Goal: Task Accomplishment & Management: Use online tool/utility

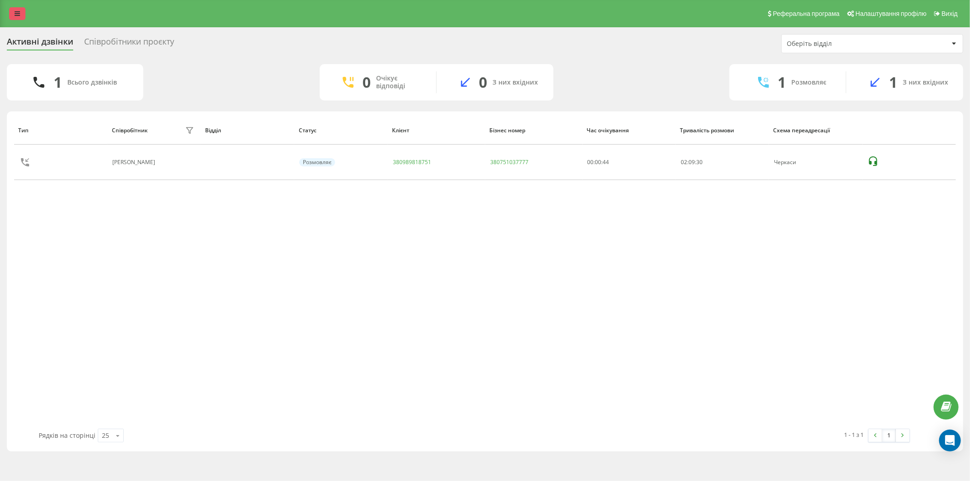
click at [19, 15] on icon at bounding box center [17, 13] width 5 height 6
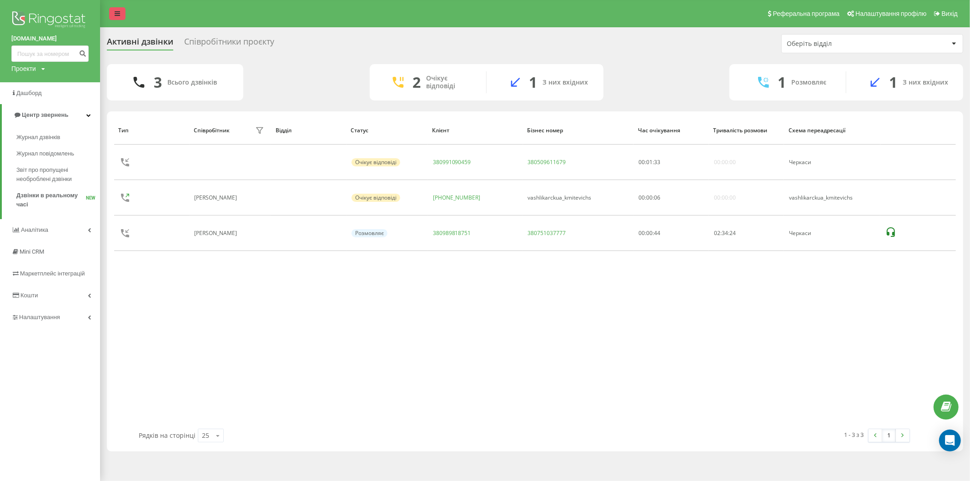
click at [111, 12] on link at bounding box center [117, 13] width 16 height 13
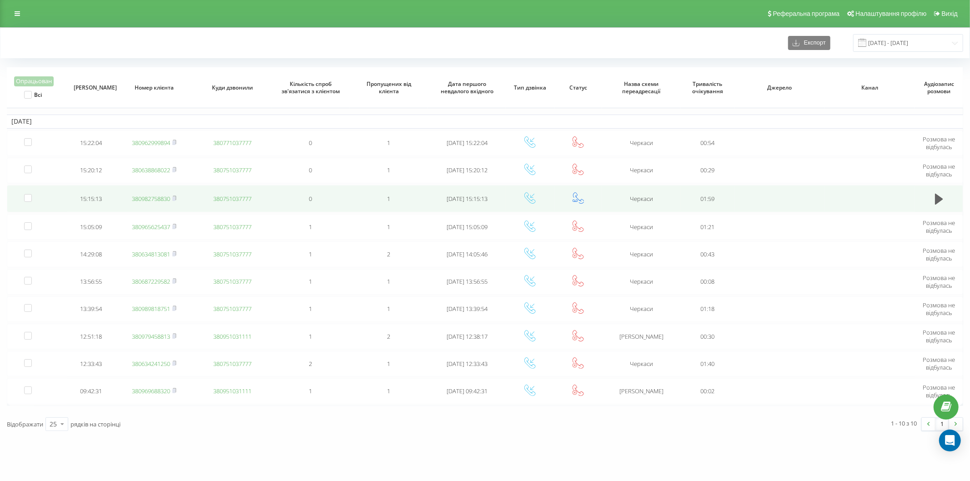
click at [157, 199] on link "380982758830" at bounding box center [151, 199] width 38 height 8
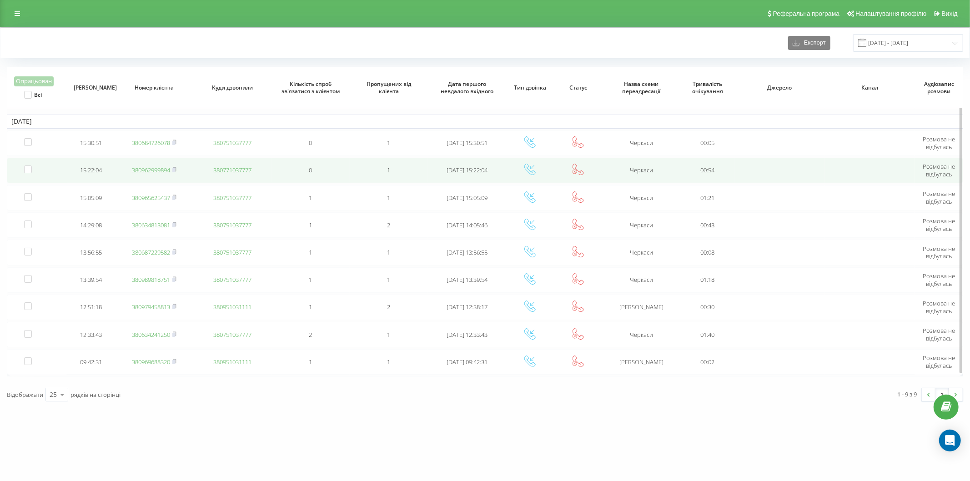
click at [162, 171] on link "380962999894" at bounding box center [151, 170] width 38 height 8
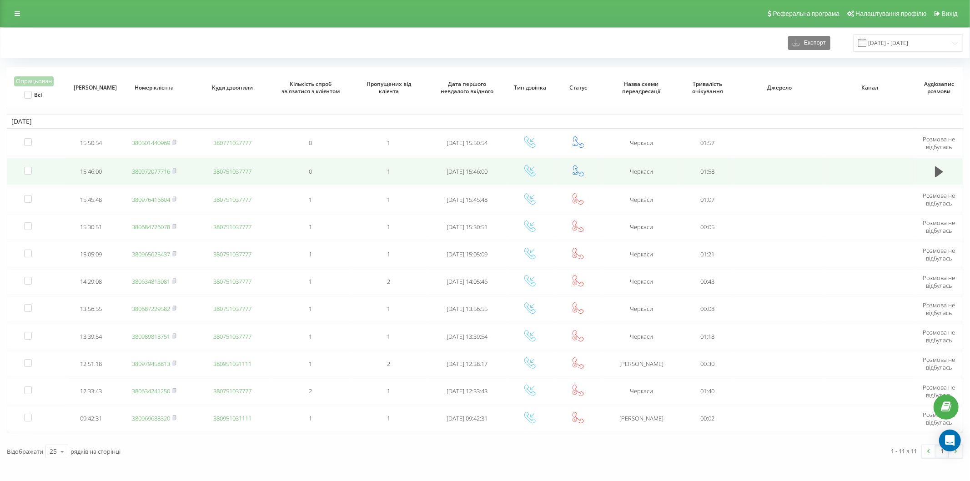
click at [161, 171] on link "380972077716" at bounding box center [151, 171] width 38 height 8
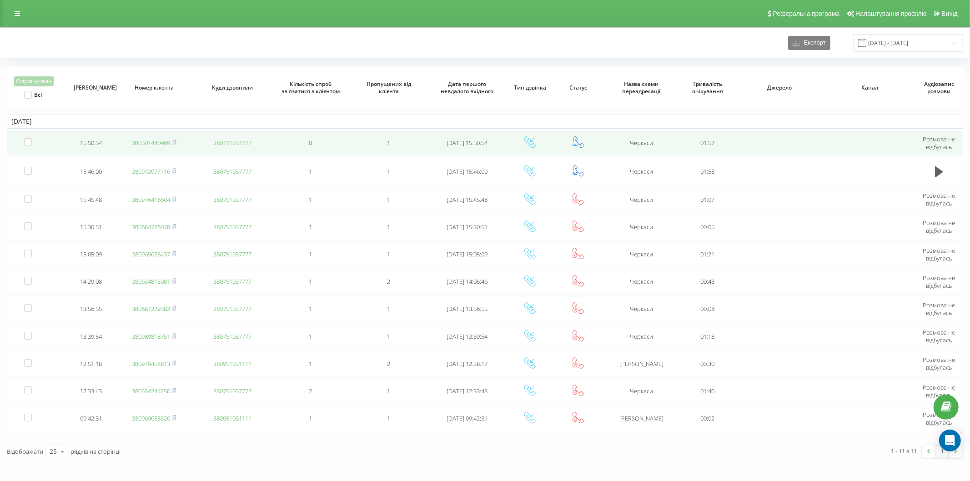
click at [162, 144] on link "380501440969" at bounding box center [151, 143] width 38 height 8
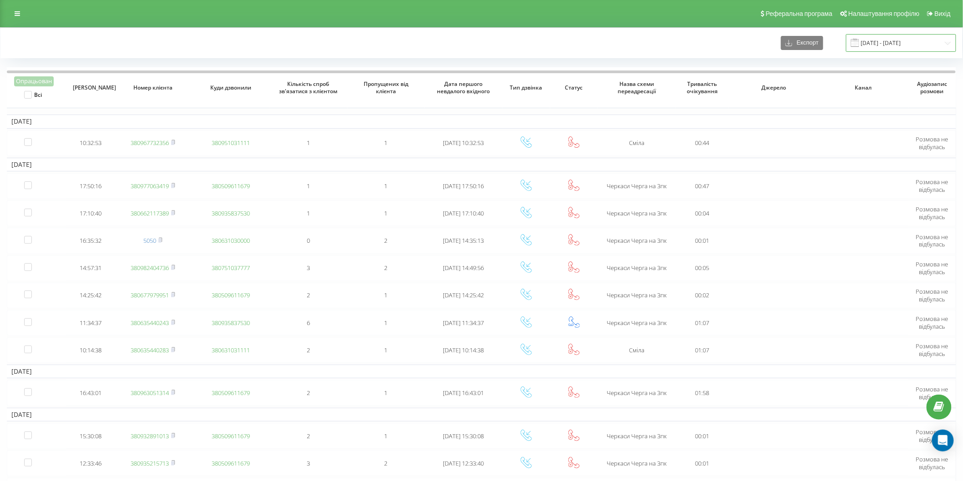
click at [894, 49] on input "[DATE] - [DATE]" at bounding box center [901, 43] width 110 height 18
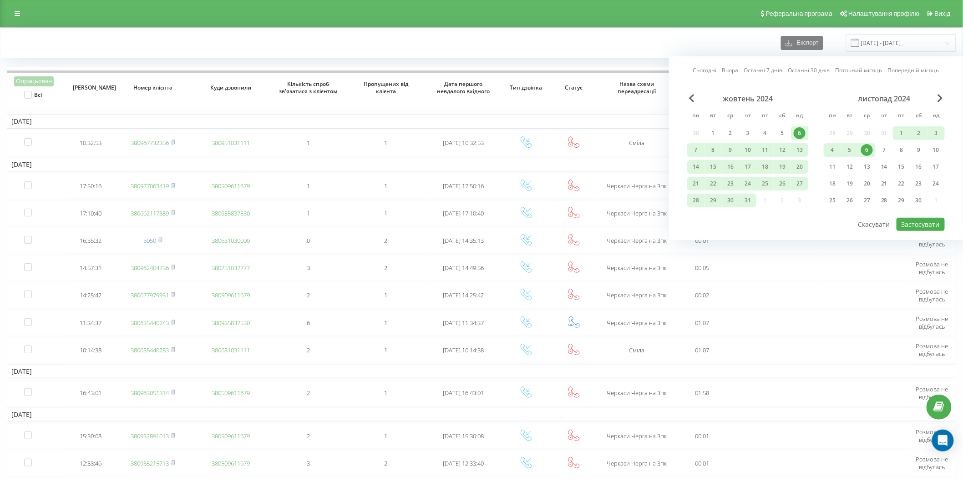
click at [695, 66] on link "Сьогодні" at bounding box center [705, 70] width 24 height 9
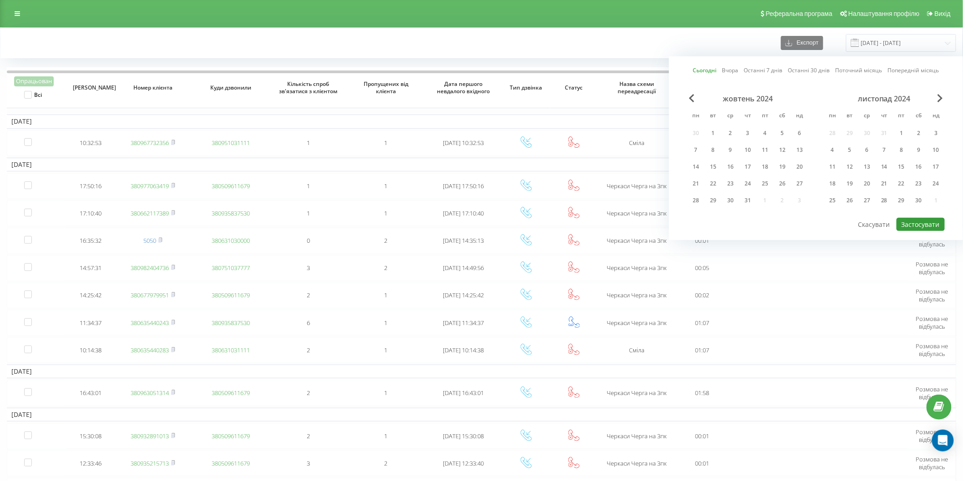
click at [911, 224] on button "Застосувати" at bounding box center [920, 224] width 48 height 13
type input "[DATE] - [DATE]"
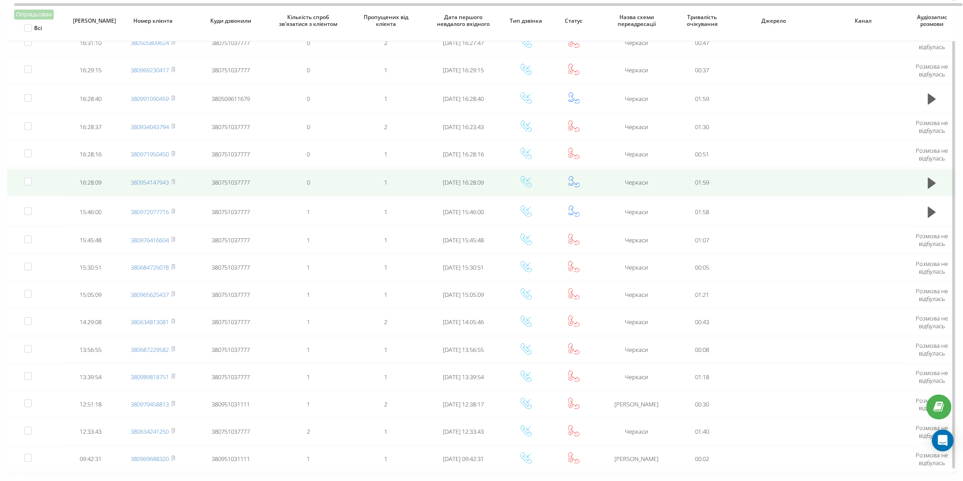
scroll to position [101, 0]
click at [159, 180] on link "380954147943" at bounding box center [150, 181] width 38 height 8
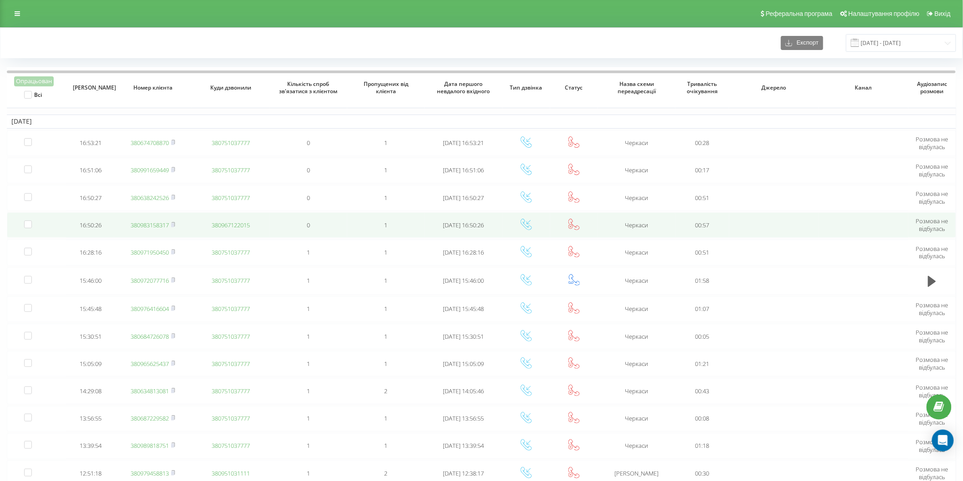
click at [161, 228] on td "380983158317" at bounding box center [153, 224] width 78 height 25
click at [162, 230] on td "380983158317" at bounding box center [153, 224] width 78 height 25
click at [158, 224] on link "380983158317" at bounding box center [150, 225] width 38 height 8
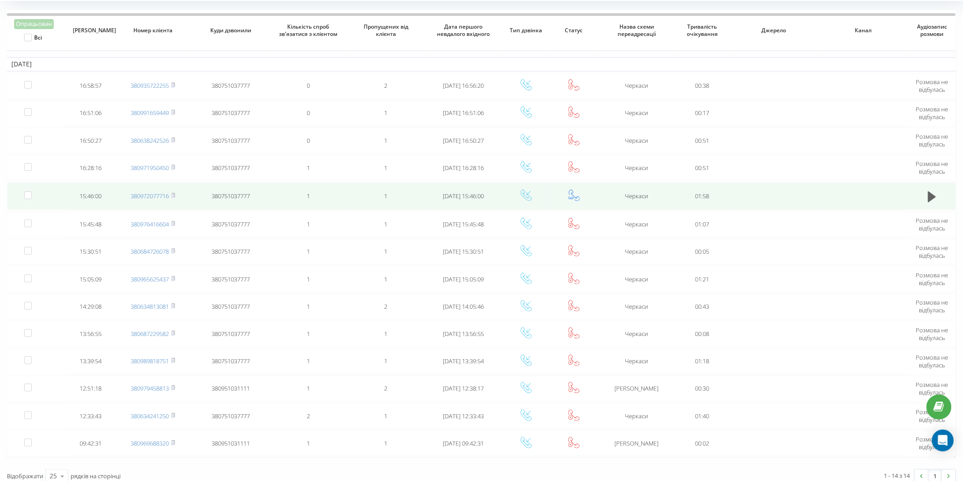
scroll to position [62, 0]
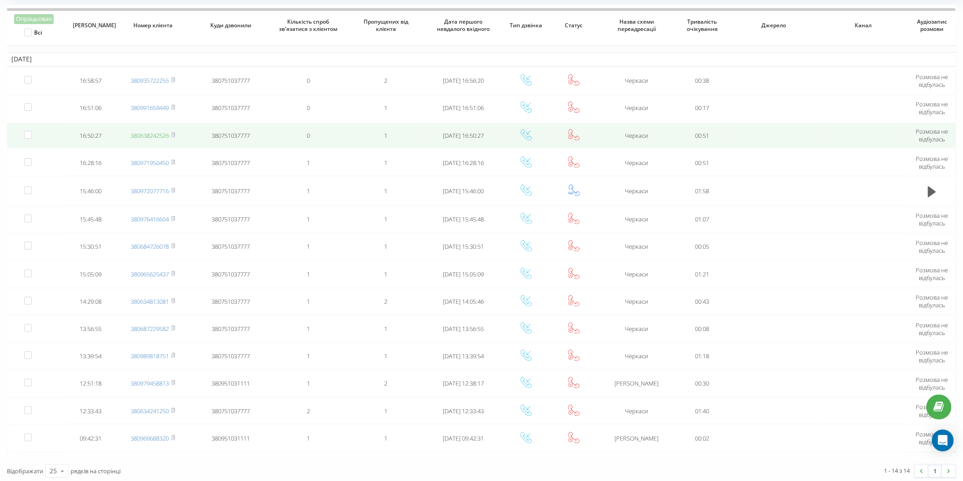
click at [149, 132] on link "380638242526" at bounding box center [150, 135] width 38 height 8
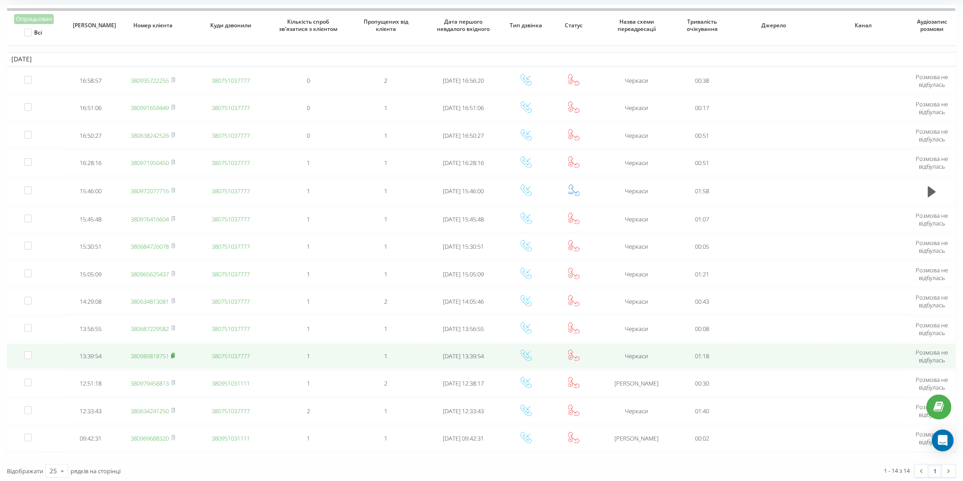
click at [174, 353] on icon at bounding box center [173, 355] width 4 height 5
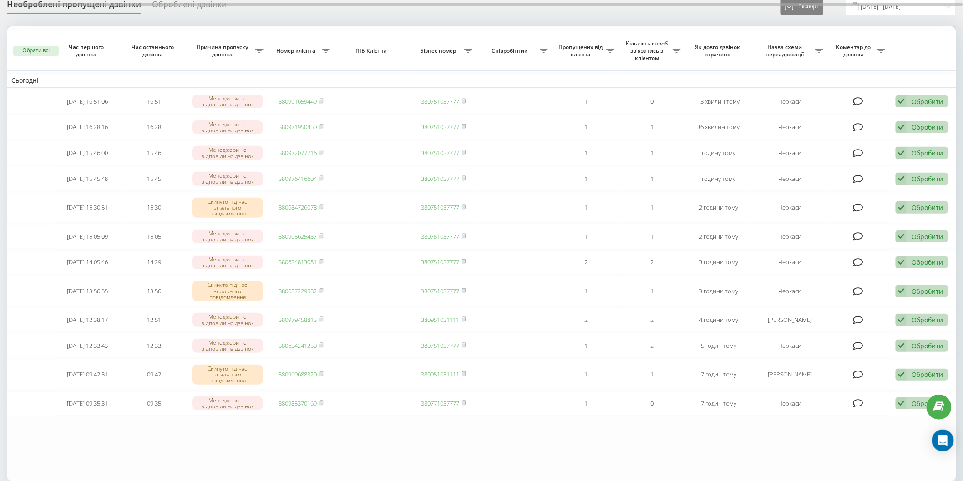
scroll to position [111, 0]
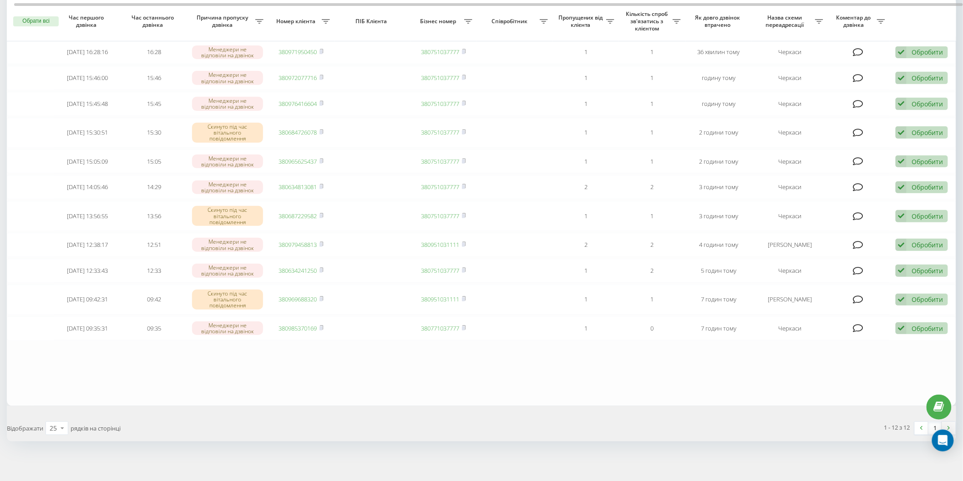
click at [948, 426] on img at bounding box center [948, 428] width 3 height 4
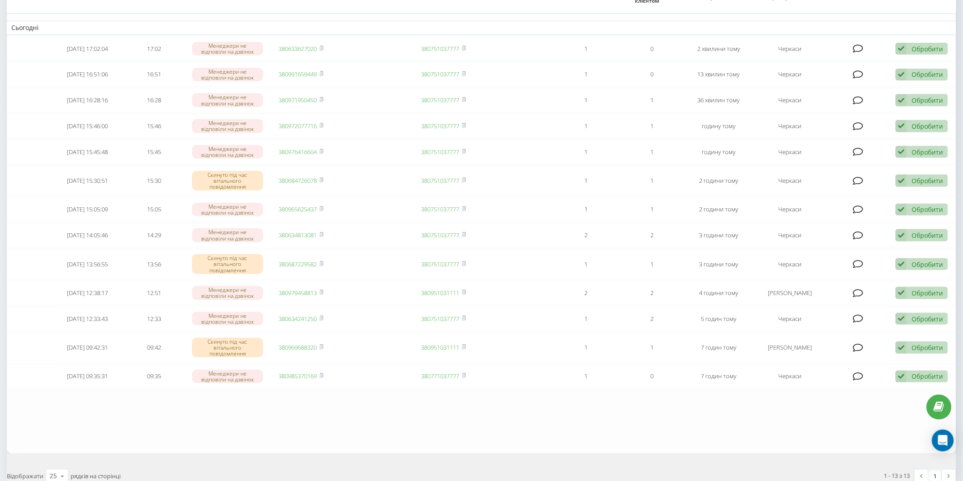
scroll to position [101, 0]
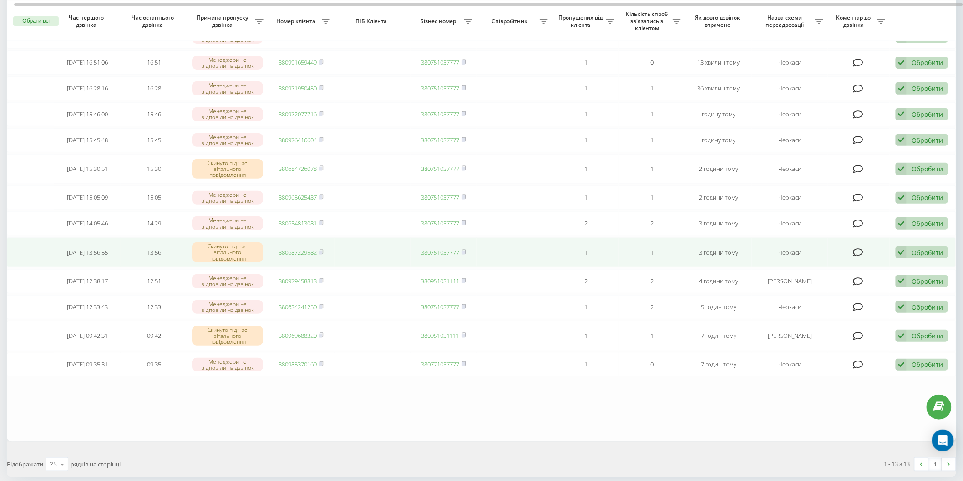
click at [907, 247] on div "Обробити Не вдалося зв'язатися Зв'язався з клієнтом за допомогою іншого каналу …" at bounding box center [921, 253] width 52 height 12
click at [866, 287] on div "Зв'язався з клієнтом за допомогою іншого каналу" at bounding box center [862, 283] width 170 height 16
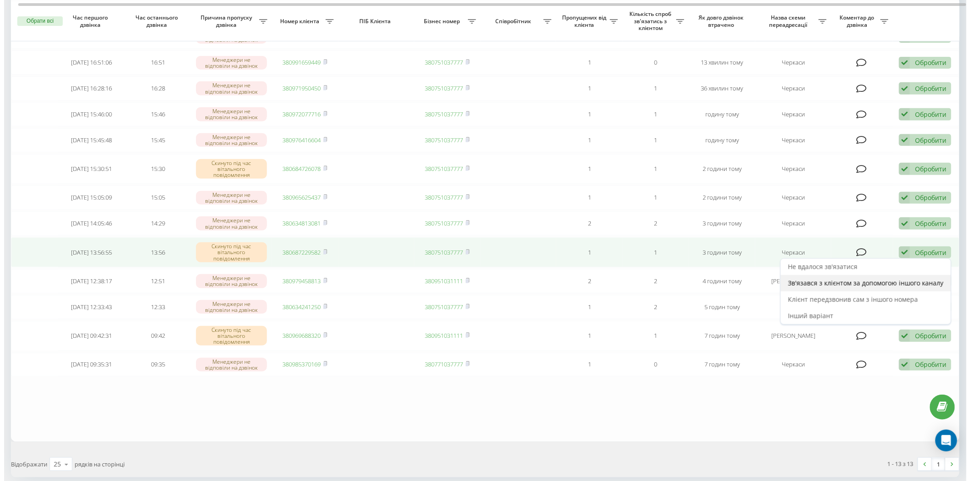
scroll to position [0, 0]
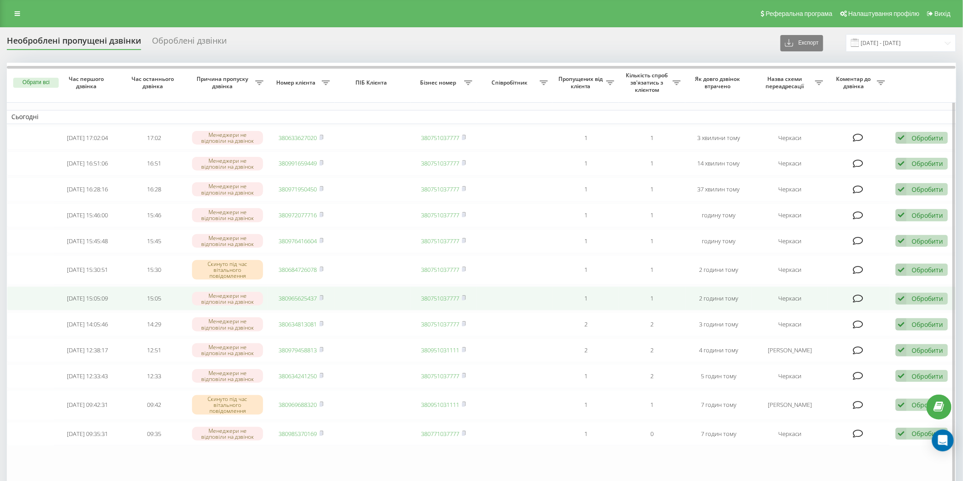
click at [925, 297] on div "Обробити" at bounding box center [926, 298] width 31 height 9
click at [869, 322] on div "Зв'язався з клієнтом за допомогою іншого каналу" at bounding box center [862, 330] width 170 height 16
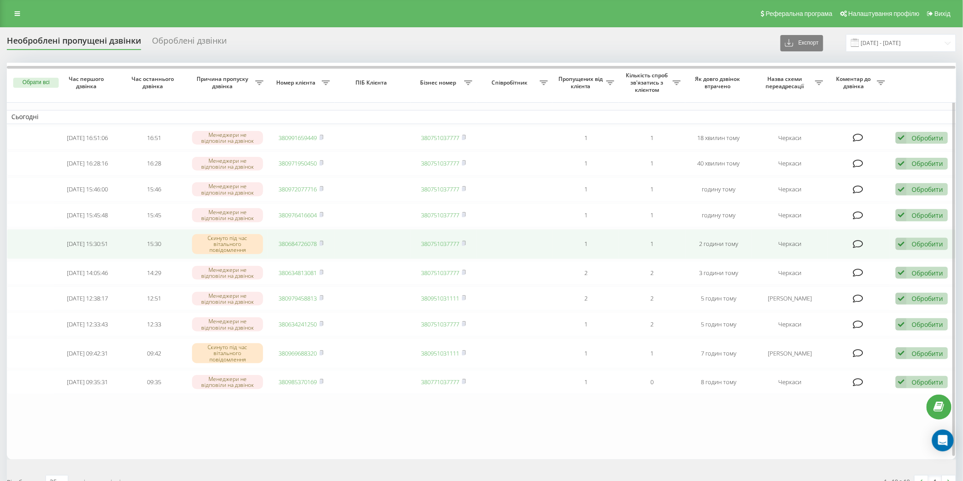
click at [930, 245] on div "Обробити" at bounding box center [926, 244] width 31 height 9
click at [865, 268] on div "Зв'язався з клієнтом за допомогою іншого каналу" at bounding box center [862, 275] width 170 height 16
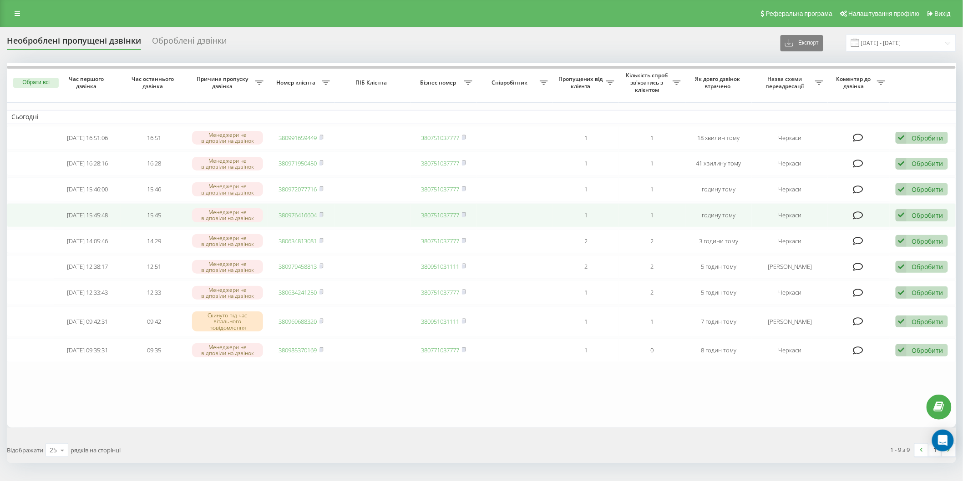
click at [921, 212] on div "Обробити" at bounding box center [926, 215] width 31 height 9
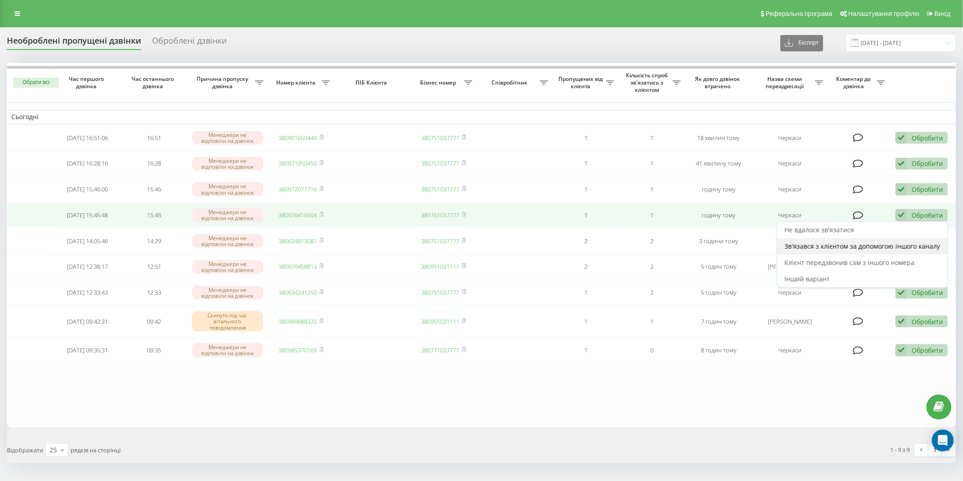
click at [821, 243] on span "Зв'язався з клієнтом за допомогою іншого каналу" at bounding box center [862, 246] width 156 height 9
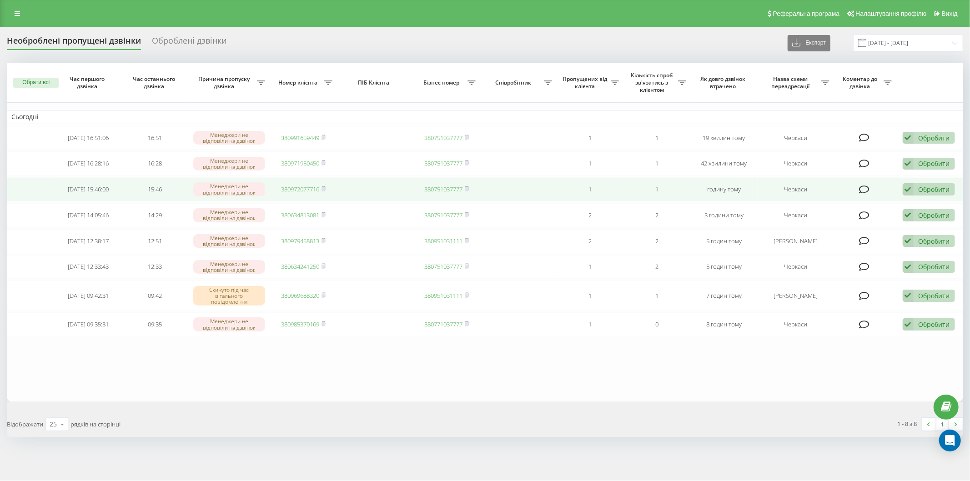
click at [933, 187] on div "Обробити" at bounding box center [934, 189] width 31 height 9
click at [879, 216] on span "Зв'язався з клієнтом за допомогою іншого каналу" at bounding box center [870, 220] width 156 height 9
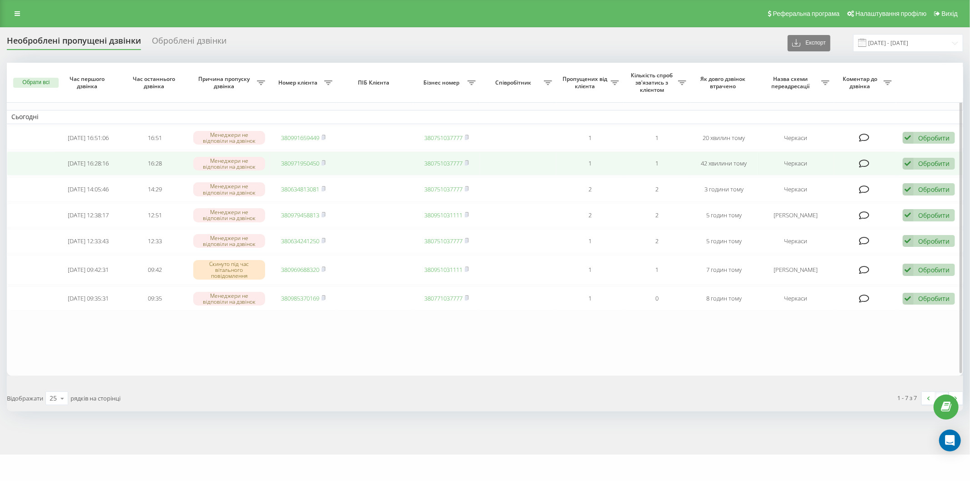
click at [935, 169] on div "Обробити Не вдалося зв'язатися Зв'язався з клієнтом за допомогою іншого каналу …" at bounding box center [929, 164] width 52 height 12
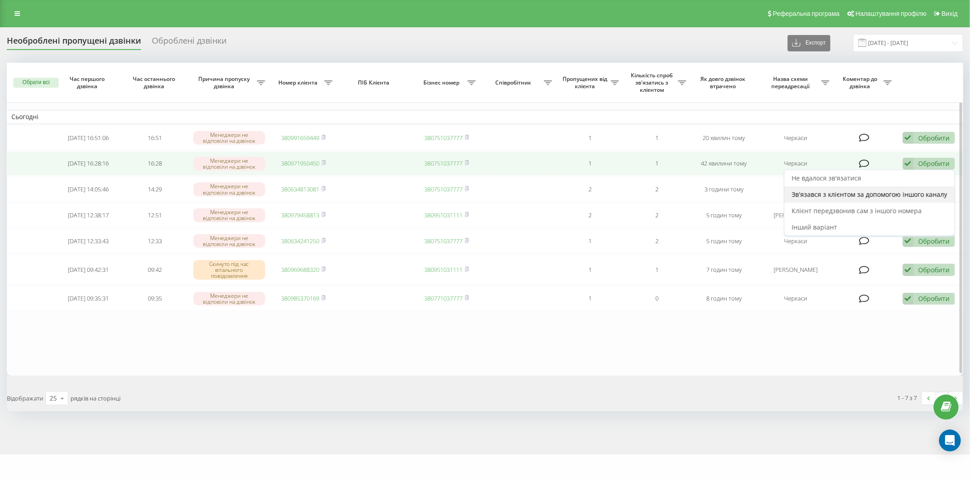
click at [884, 195] on span "Зв'язався з клієнтом за допомогою іншого каналу" at bounding box center [870, 194] width 156 height 9
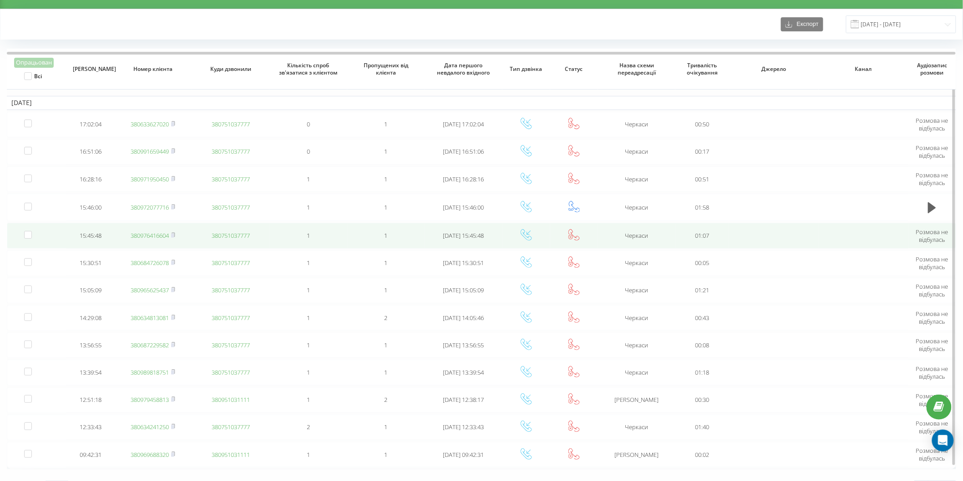
scroll to position [35, 0]
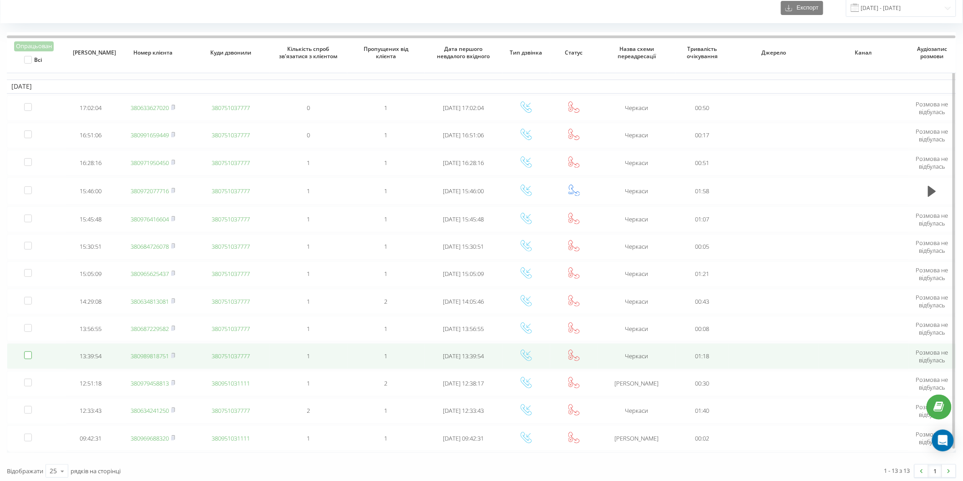
click at [27, 352] on label at bounding box center [28, 352] width 8 height 0
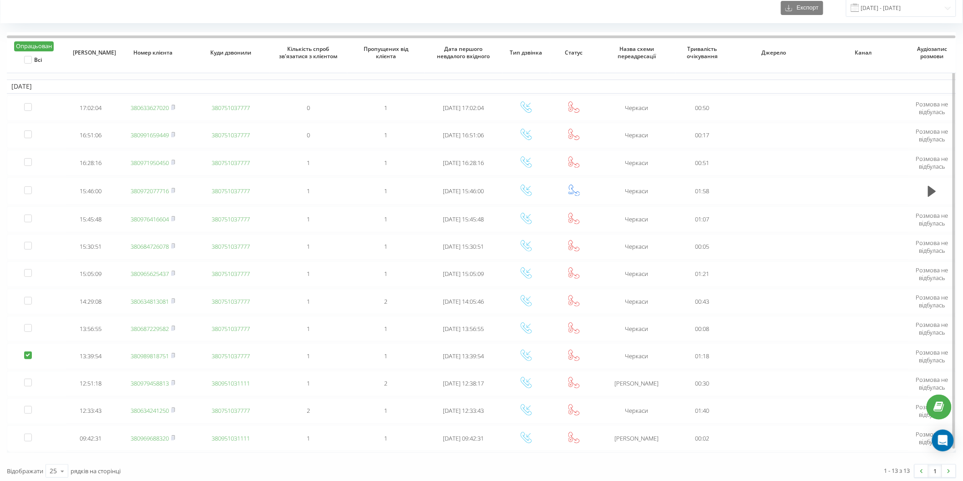
click at [34, 40] on th "Опрацьован Всі" at bounding box center [37, 52] width 60 height 41
click at [28, 43] on button "Опрацьован" at bounding box center [34, 46] width 40 height 10
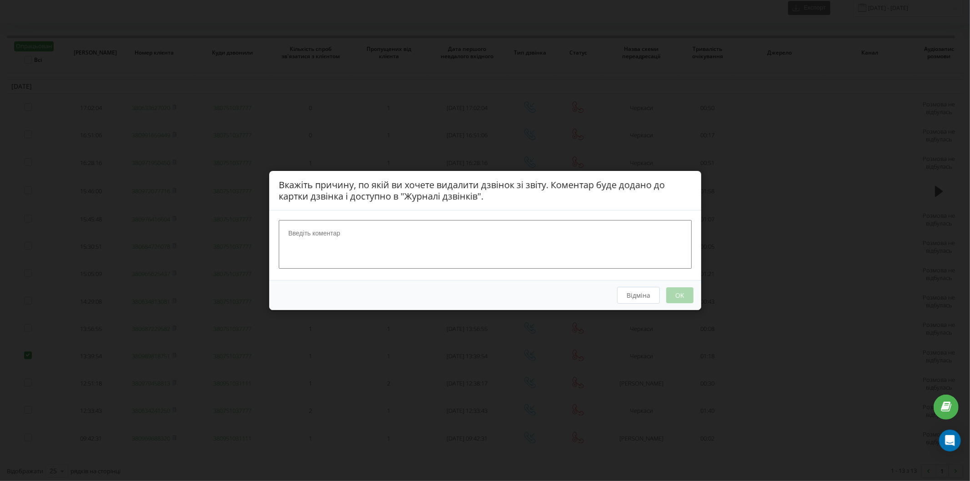
click at [401, 235] on textarea at bounding box center [485, 244] width 413 height 48
type textarea "вайбер"
click at [675, 296] on button "OK" at bounding box center [679, 296] width 27 height 16
drag, startPoint x: 647, startPoint y: 294, endPoint x: 642, endPoint y: 293, distance: 5.1
click at [646, 294] on button "Відміна" at bounding box center [638, 295] width 43 height 17
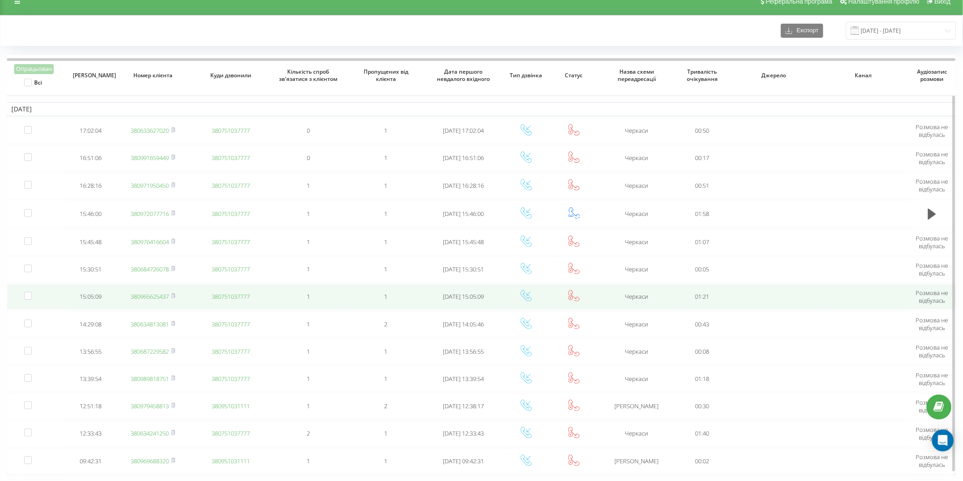
scroll to position [35, 0]
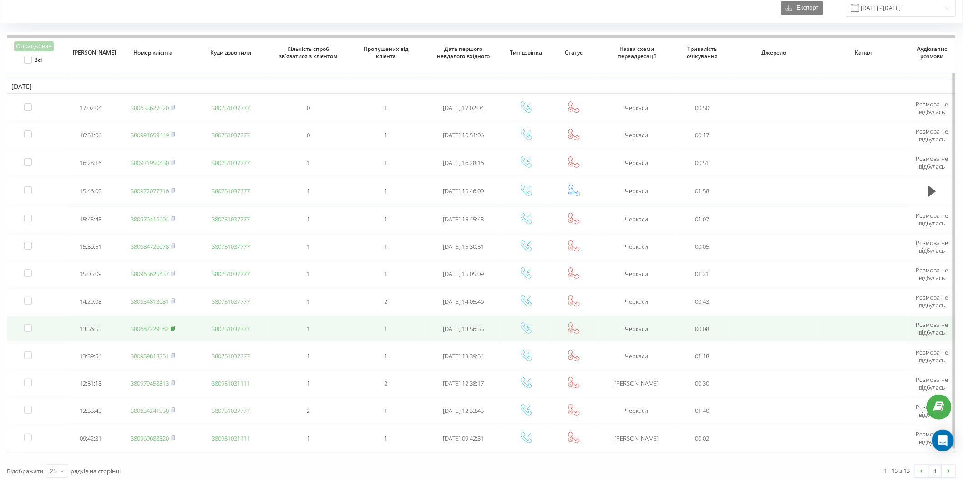
click at [174, 327] on rect at bounding box center [172, 329] width 3 height 4
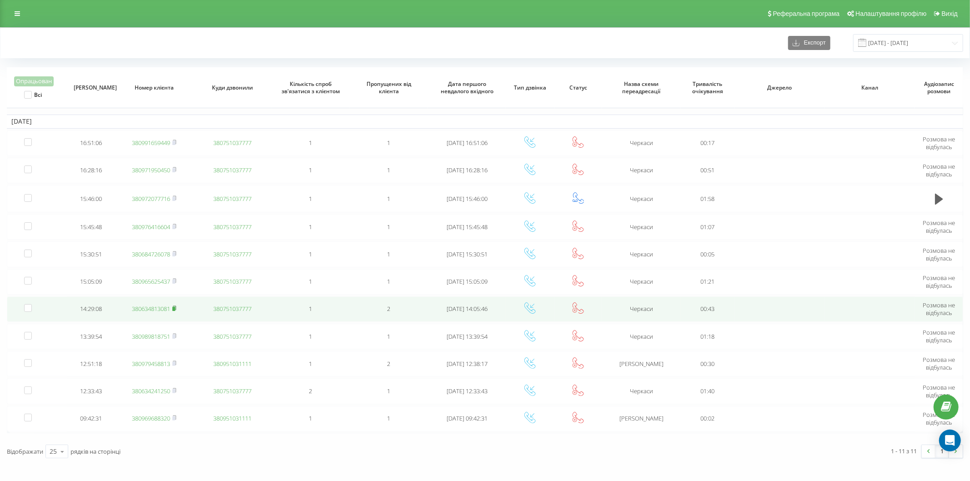
click at [175, 308] on rect at bounding box center [173, 309] width 3 height 4
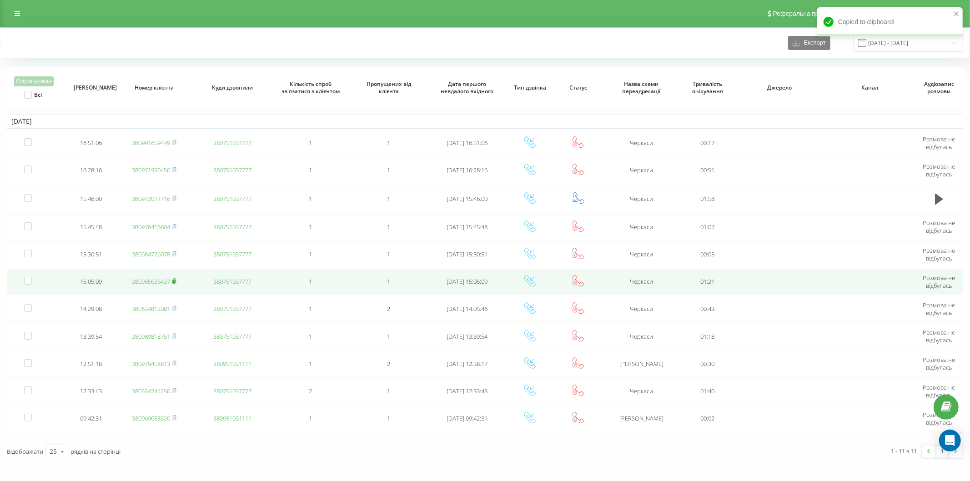
click at [175, 281] on rect at bounding box center [173, 282] width 3 height 4
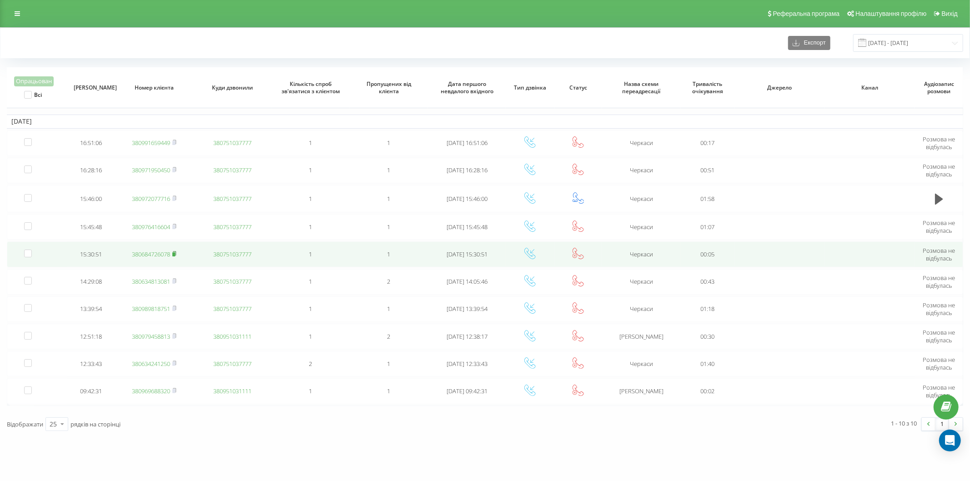
click at [176, 253] on icon at bounding box center [174, 254] width 3 height 4
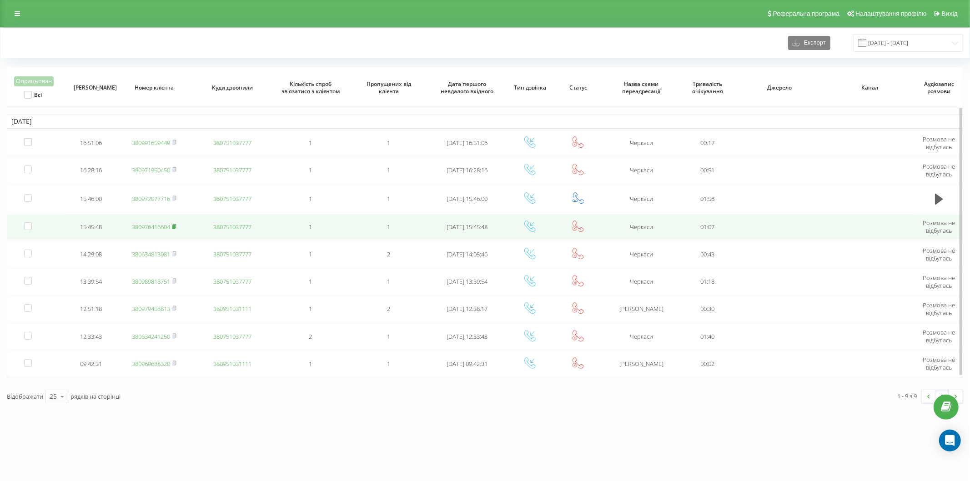
click at [175, 227] on rect at bounding box center [173, 227] width 3 height 4
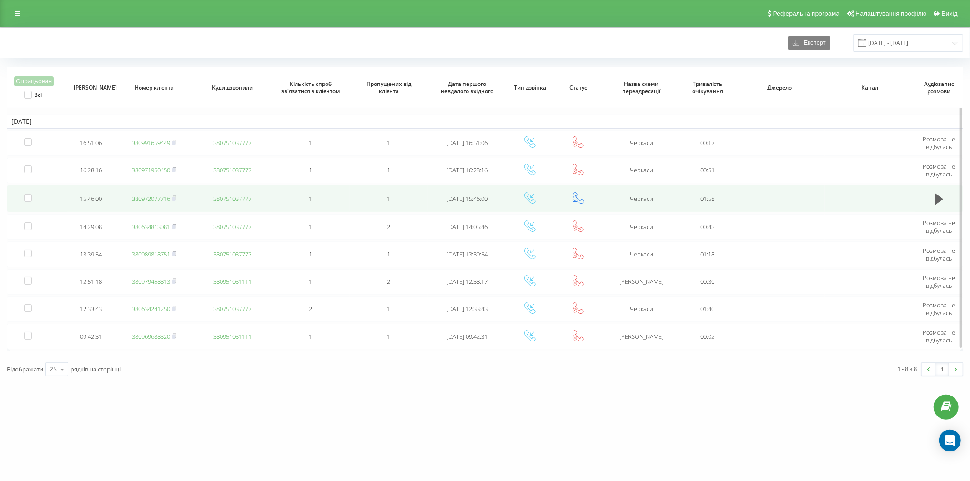
click at [178, 197] on td "380972077716" at bounding box center [154, 198] width 78 height 27
click at [174, 199] on rect at bounding box center [173, 199] width 3 height 4
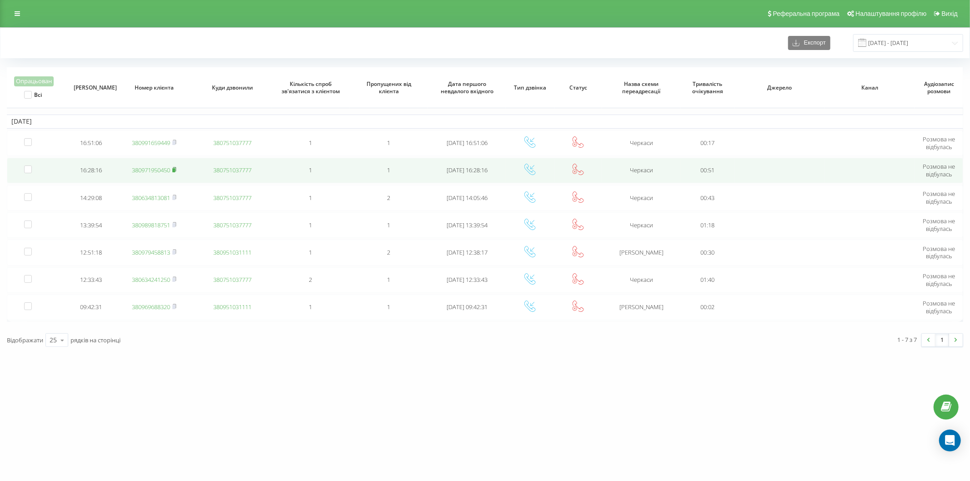
click at [175, 167] on icon at bounding box center [174, 169] width 4 height 5
click at [175, 171] on rect at bounding box center [173, 170] width 3 height 4
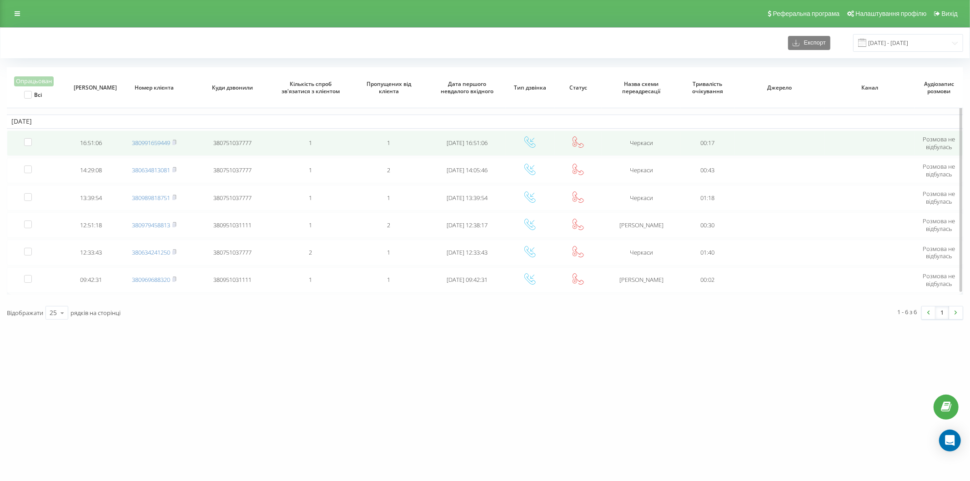
drag, startPoint x: 174, startPoint y: 141, endPoint x: 171, endPoint y: 149, distance: 8.5
click at [174, 141] on rect at bounding box center [173, 143] width 3 height 4
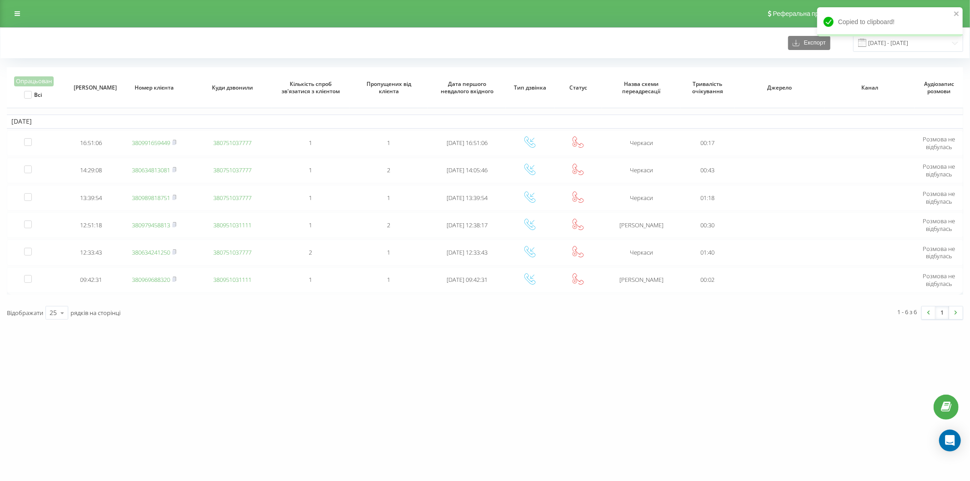
drag, startPoint x: 276, startPoint y: 367, endPoint x: 286, endPoint y: 353, distance: 17.4
click at [276, 367] on div "vashlikar.ck.ua Проекти vashlikar.ck.ua Дашборд Центр звернень Журнал дзвінків …" at bounding box center [485, 240] width 970 height 481
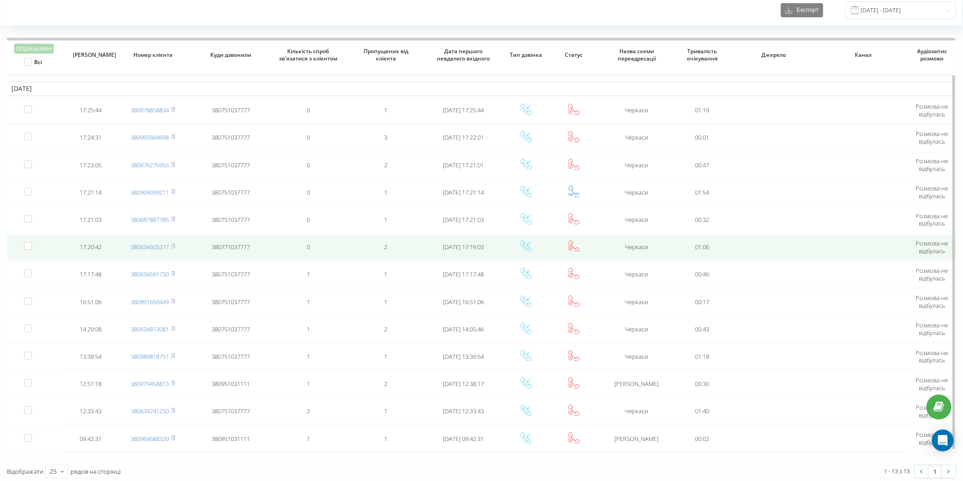
scroll to position [33, 0]
click at [158, 245] on link "380634603377" at bounding box center [150, 246] width 38 height 8
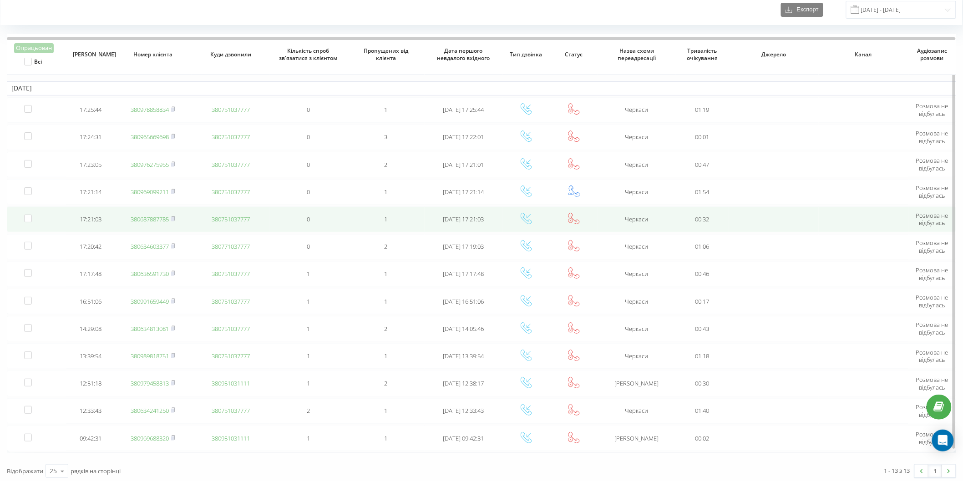
click at [144, 215] on link "380687887785" at bounding box center [150, 219] width 38 height 8
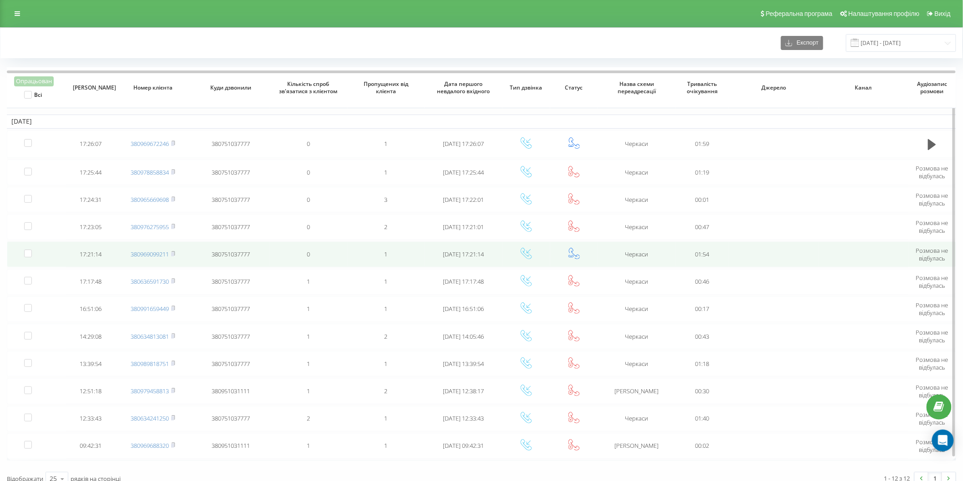
click at [155, 248] on td "380969099211" at bounding box center [153, 254] width 78 height 25
click at [156, 251] on link "380969099211" at bounding box center [150, 254] width 38 height 8
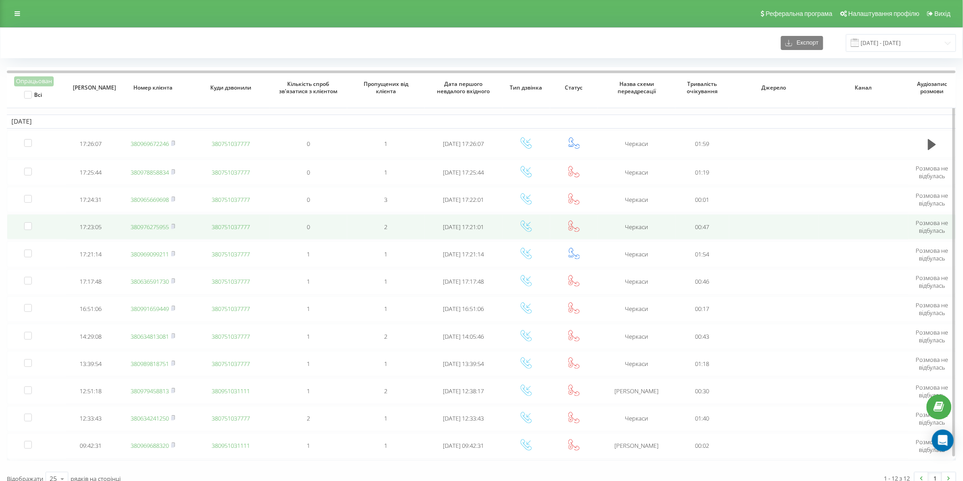
click at [156, 228] on link "380976275955" at bounding box center [150, 227] width 38 height 8
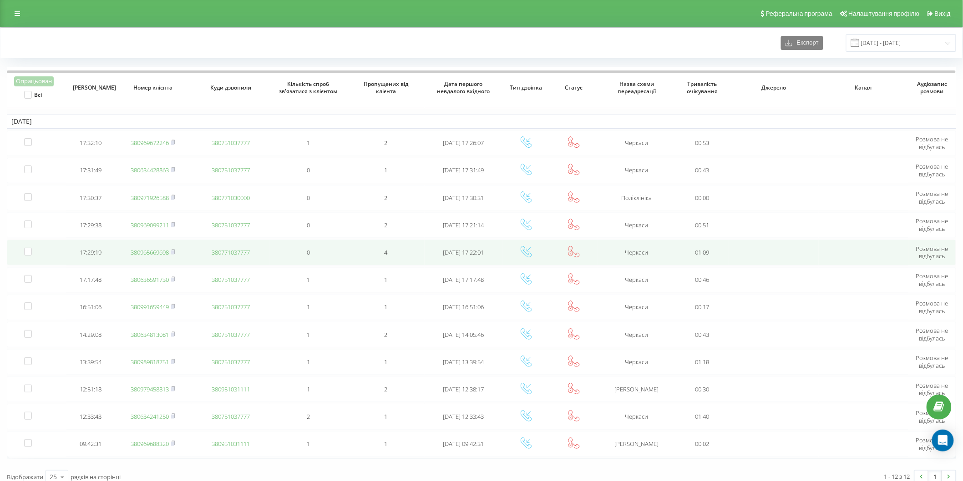
click at [142, 249] on link "380965669698" at bounding box center [150, 252] width 38 height 8
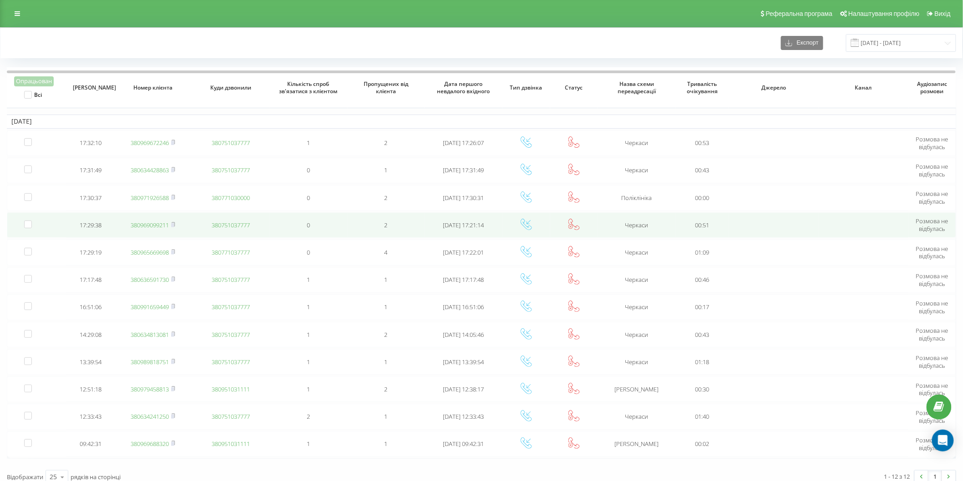
click at [152, 225] on link "380969099211" at bounding box center [150, 225] width 38 height 8
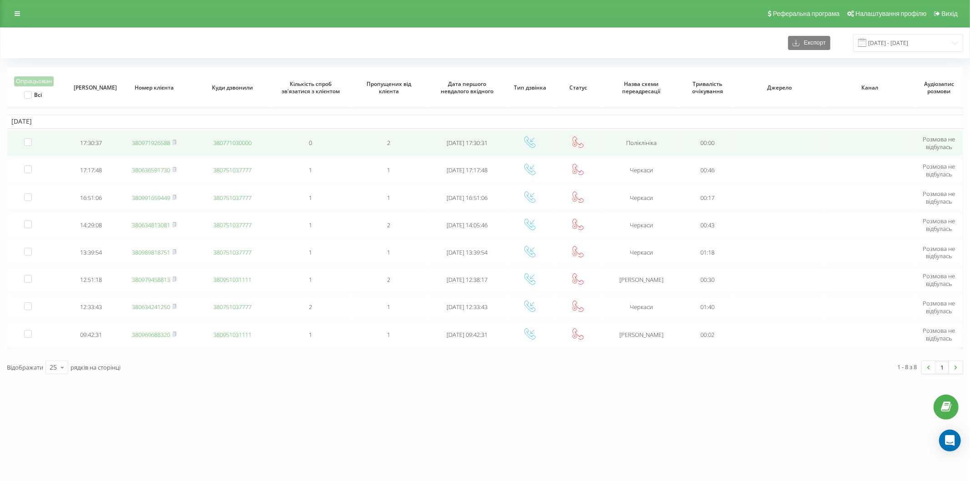
click at [158, 140] on link "380971926588" at bounding box center [151, 143] width 38 height 8
click at [161, 139] on link "380637326603" at bounding box center [151, 143] width 38 height 8
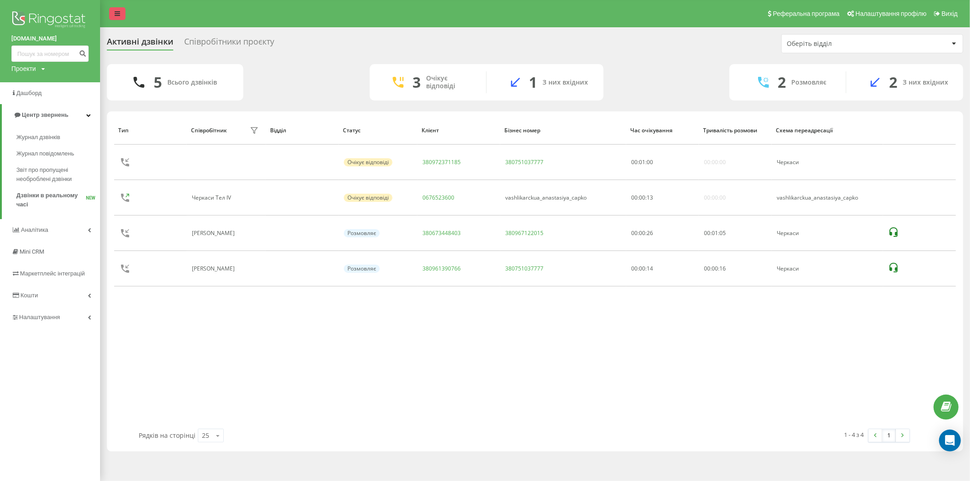
click at [117, 11] on icon at bounding box center [117, 13] width 5 height 6
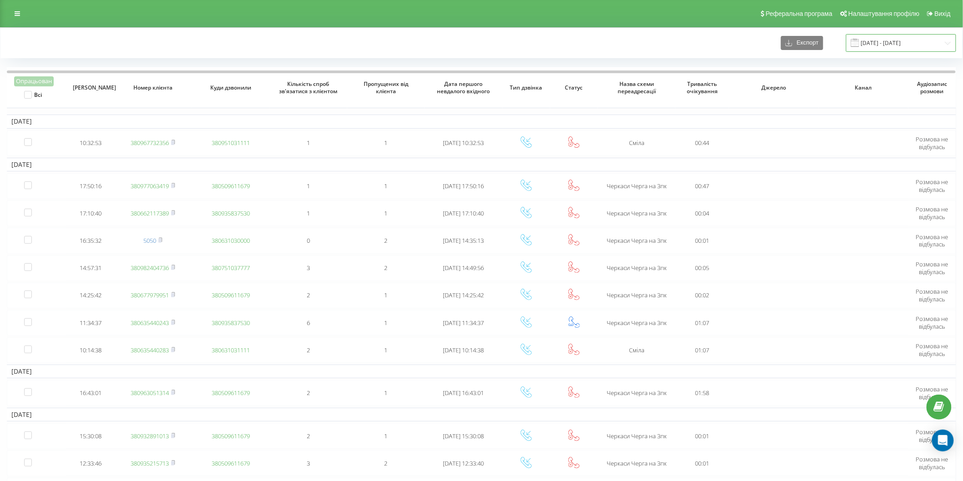
drag, startPoint x: 895, startPoint y: 44, endPoint x: 873, endPoint y: 45, distance: 21.4
click at [895, 44] on input "06.10.2024 - 06.11.2024" at bounding box center [901, 43] width 110 height 18
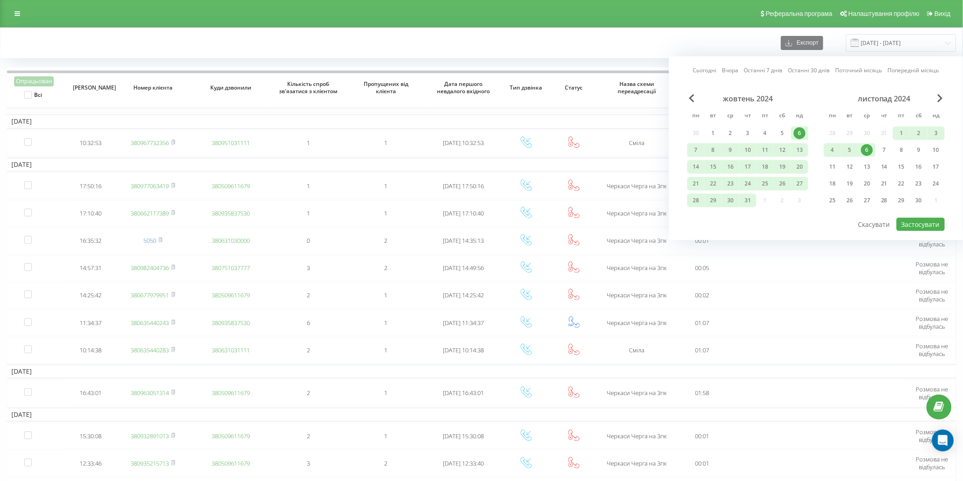
click at [711, 69] on link "Сьогодні" at bounding box center [705, 70] width 24 height 9
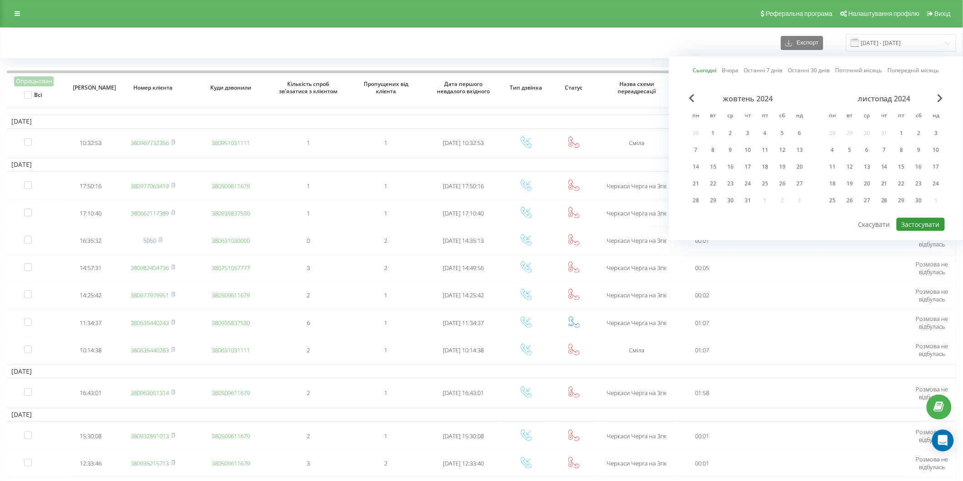
click at [918, 221] on button "Застосувати" at bounding box center [920, 224] width 48 height 13
type input "[DATE] - [DATE]"
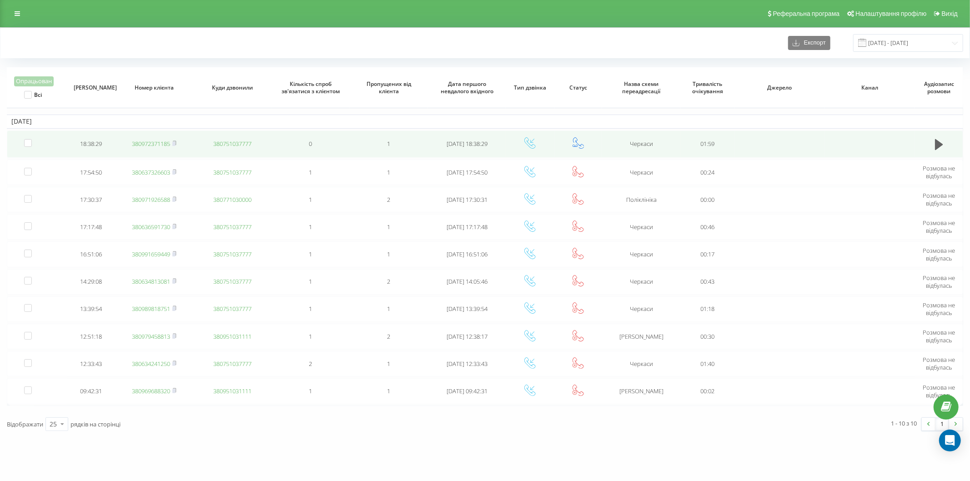
click at [167, 146] on link "380972371185" at bounding box center [151, 144] width 38 height 8
click at [161, 144] on link "380443210210" at bounding box center [151, 144] width 38 height 8
click at [148, 139] on link "380677972640" at bounding box center [151, 143] width 38 height 8
click at [138, 146] on td "380990505711" at bounding box center [154, 143] width 78 height 25
click at [141, 146] on link "380990505711" at bounding box center [151, 143] width 38 height 8
